Goal: Communication & Community: Ask a question

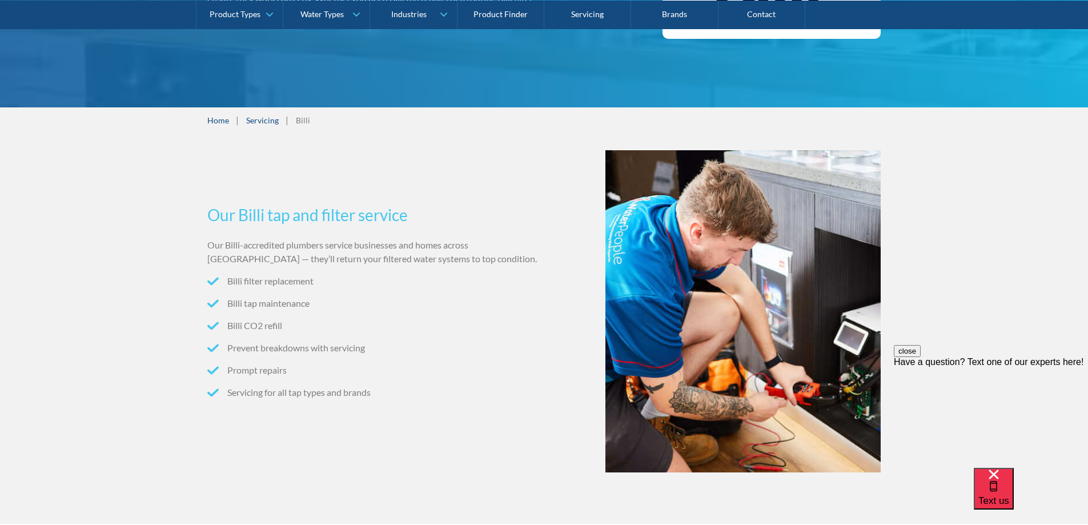
scroll to position [114, 0]
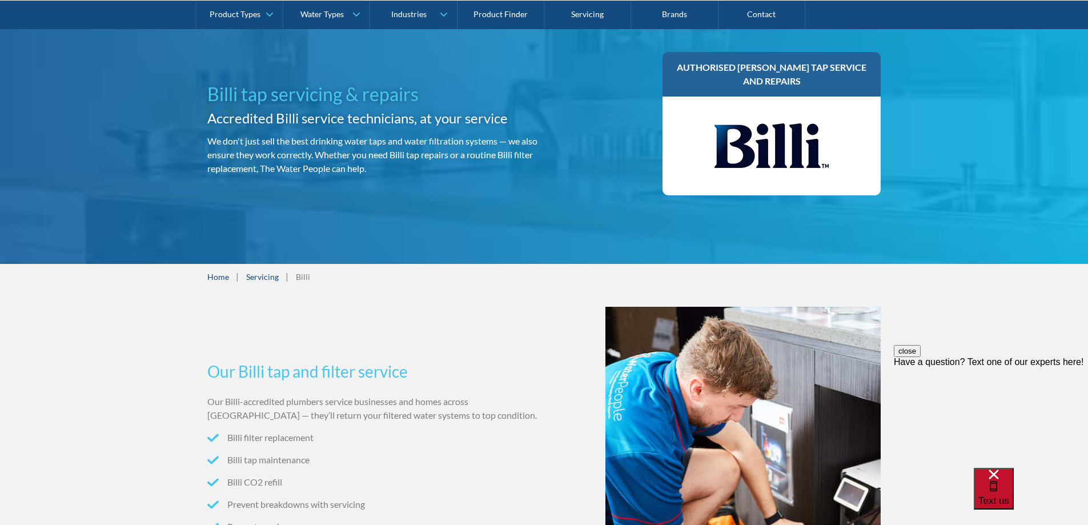
click at [1009, 495] on span "Text us" at bounding box center [993, 500] width 31 height 11
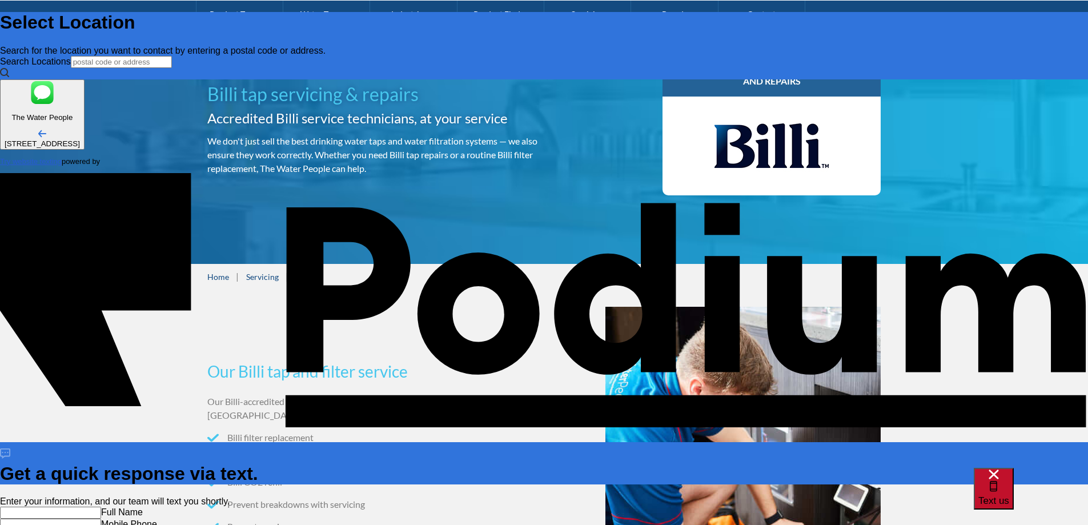
scroll to position [0, 0]
type input "[PERSON_NAME]"
type Phone "[PHONE_NUMBER]"
type textarea "x"
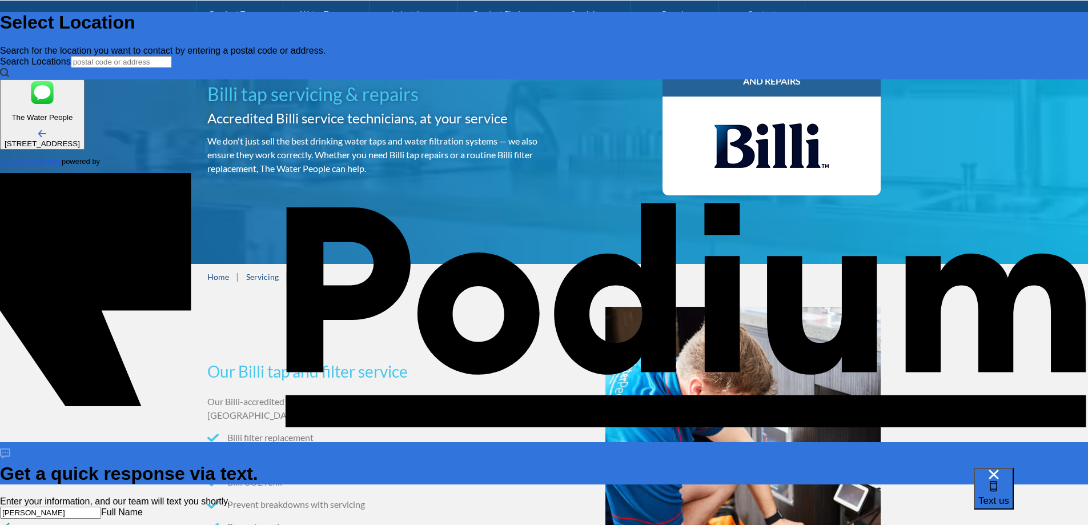
type textarea "i"
type textarea "x"
type textarea "i n"
type textarea "x"
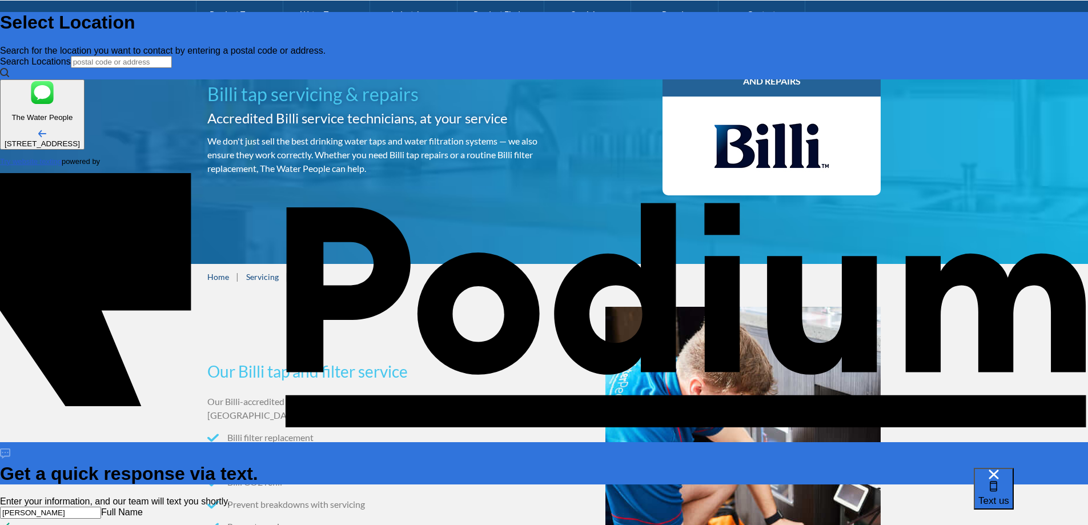
type textarea "i ne"
type textarea "x"
type textarea "i need"
type textarea "x"
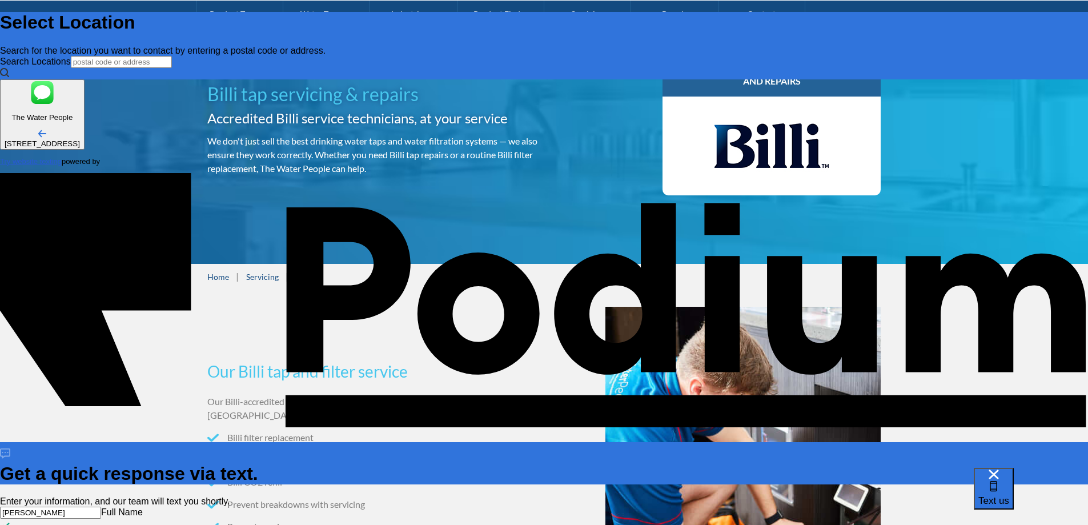
type textarea "i need"
type textarea "x"
type textarea "i need se"
type textarea "x"
type textarea "i need serv"
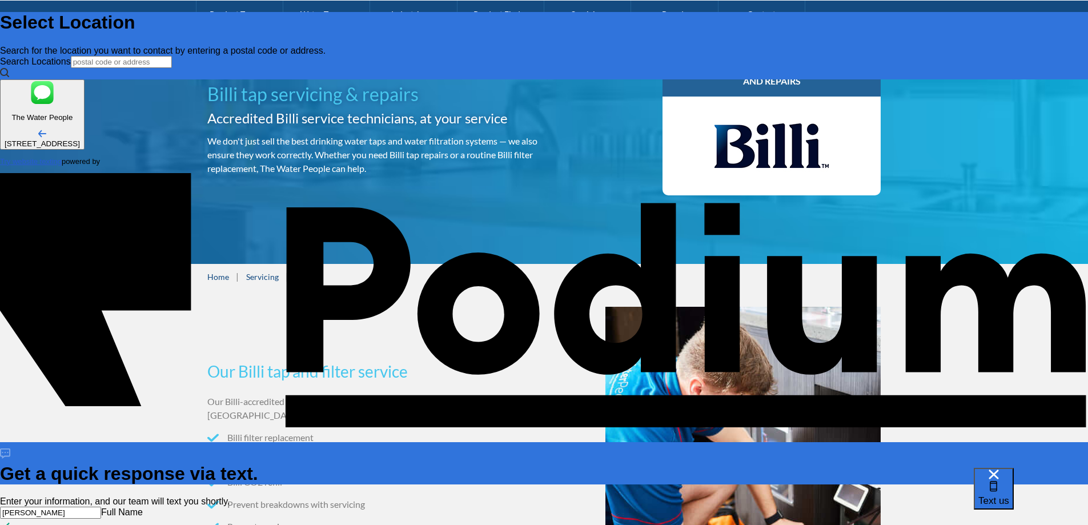
type textarea "x"
type textarea "i need servi"
type textarea "x"
type textarea "i need servic"
type textarea "x"
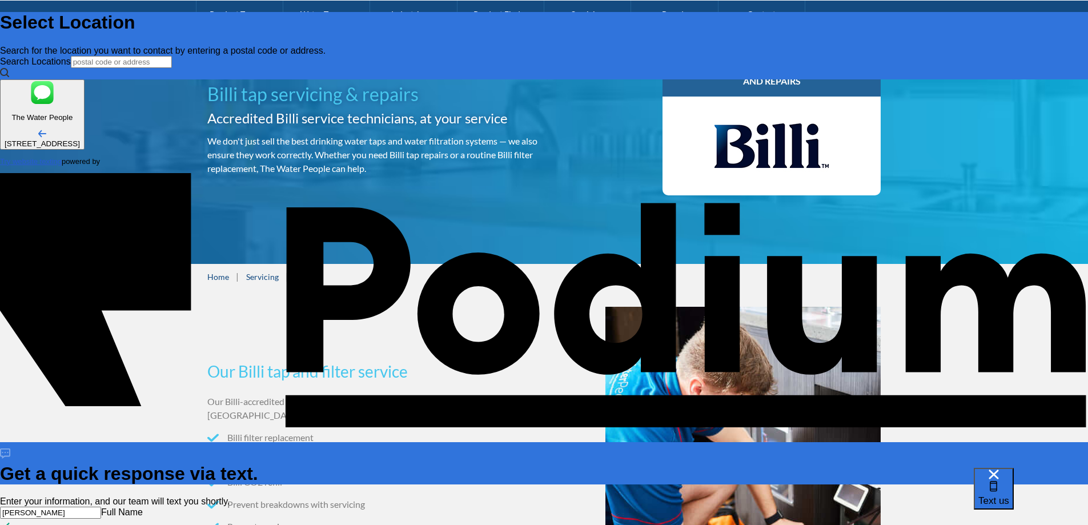
type textarea "i need service"
type textarea "x"
type textarea "i need service"
type textarea "x"
type textarea "i need service o"
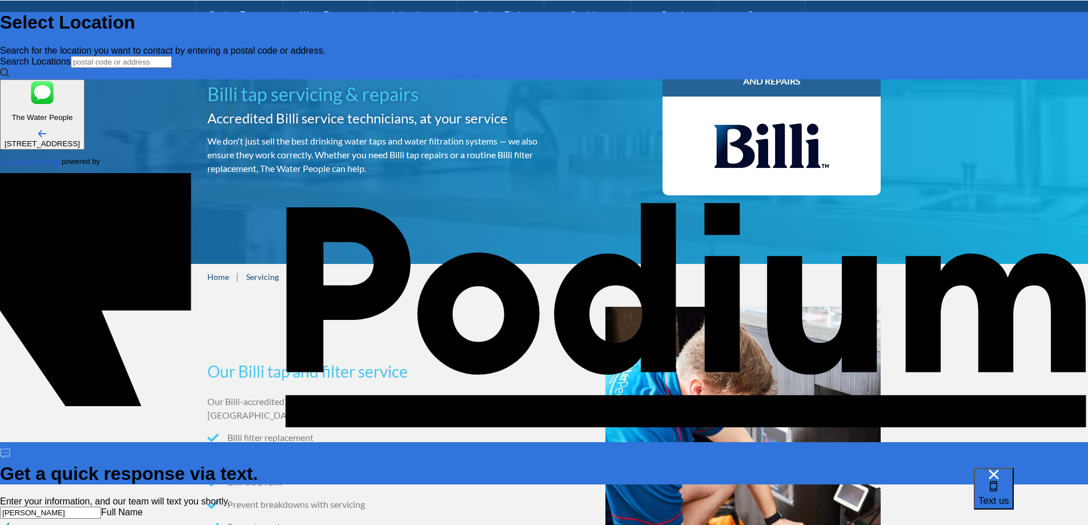
type textarea "x"
type textarea "i need service on"
type textarea "x"
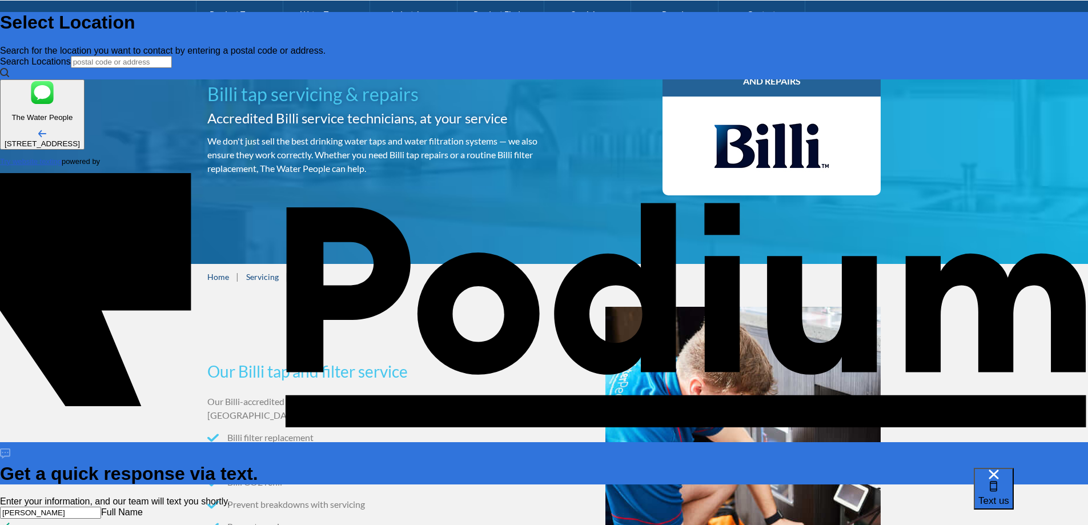
type textarea "i need service on m"
type textarea "x"
type textarea "i need service on my"
type textarea "x"
type textarea "i need service on my b"
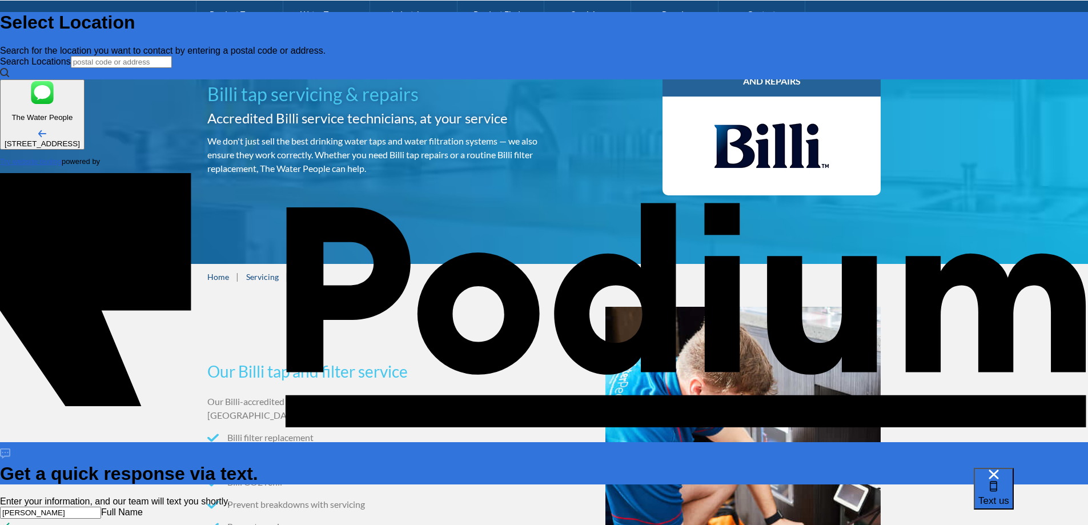
type textarea "x"
type textarea "i need service on my bil"
type textarea "i need service on my bill"
type textarea "x"
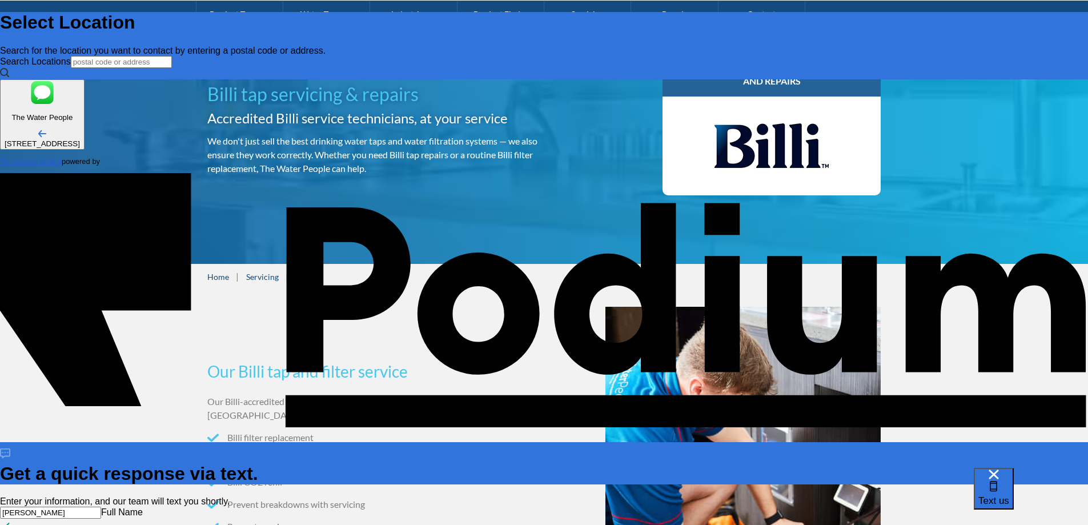
type textarea "i need service on my billi"
type textarea "x"
type textarea "i need service on my billi fi"
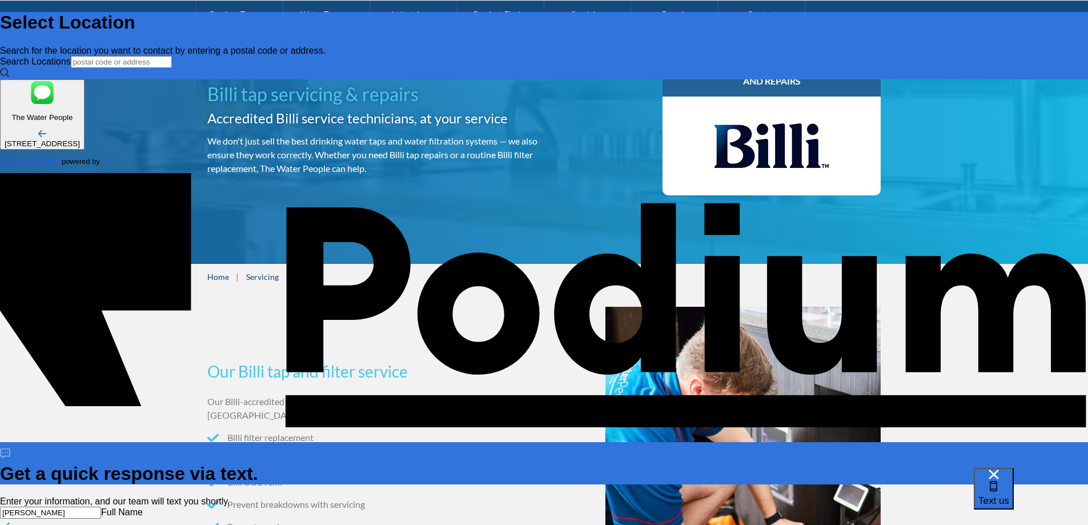
type textarea "x"
type textarea "i need service on my billi fil"
type textarea "x"
type textarea "i need service on my billi filte"
type textarea "x"
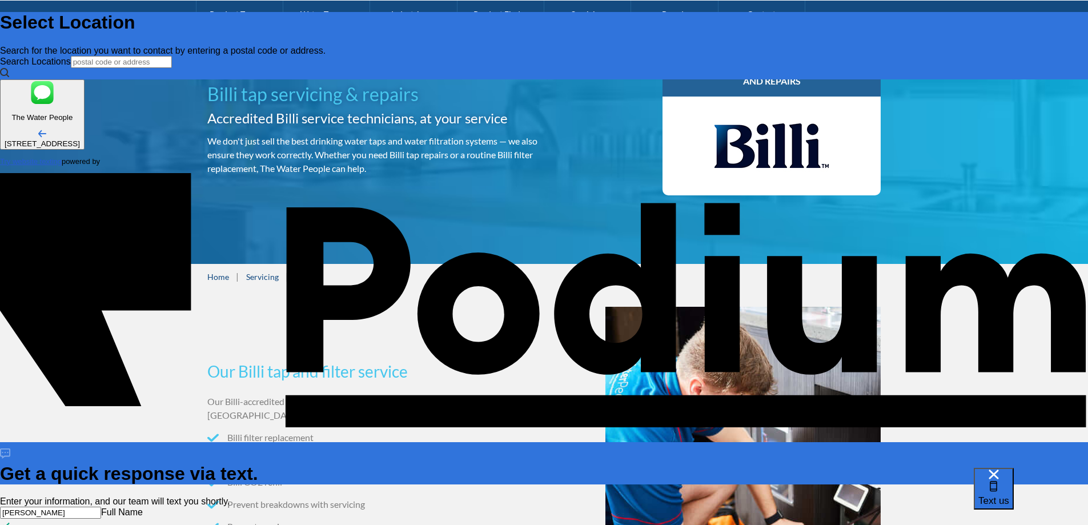
type textarea "i need service on my billi filter"
